Goal: Task Accomplishment & Management: Manage account settings

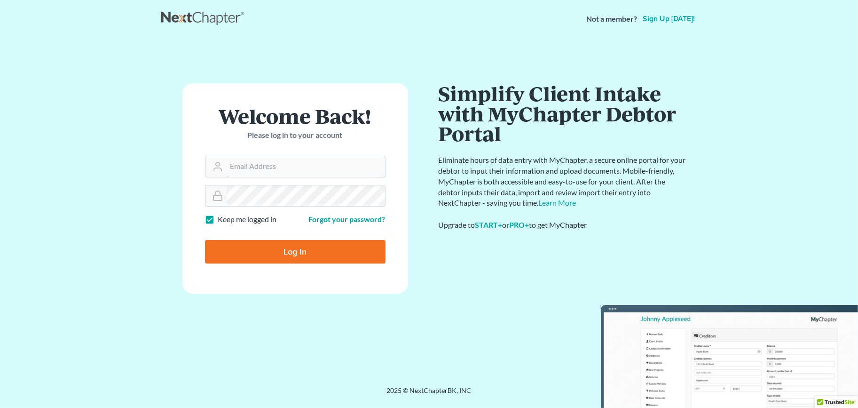
type input "[EMAIL_ADDRESS][DOMAIN_NAME]"
click at [255, 253] on input "Log In" at bounding box center [295, 252] width 180 height 24
type input "Thinking..."
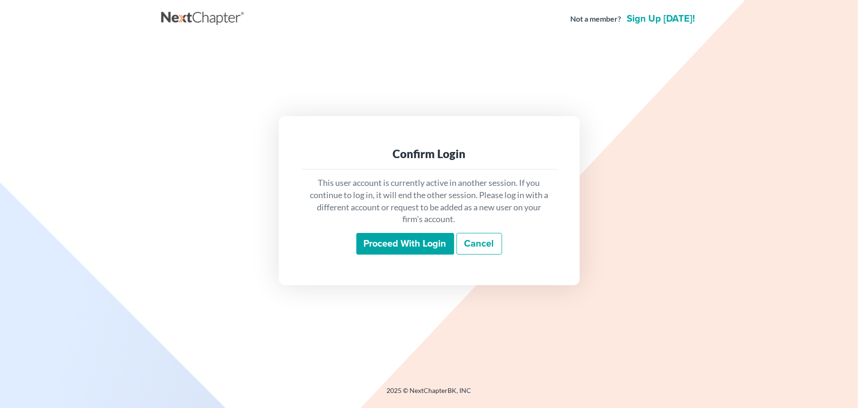
click at [389, 239] on input "Proceed with login" at bounding box center [405, 244] width 98 height 22
